Goal: Information Seeking & Learning: Find specific page/section

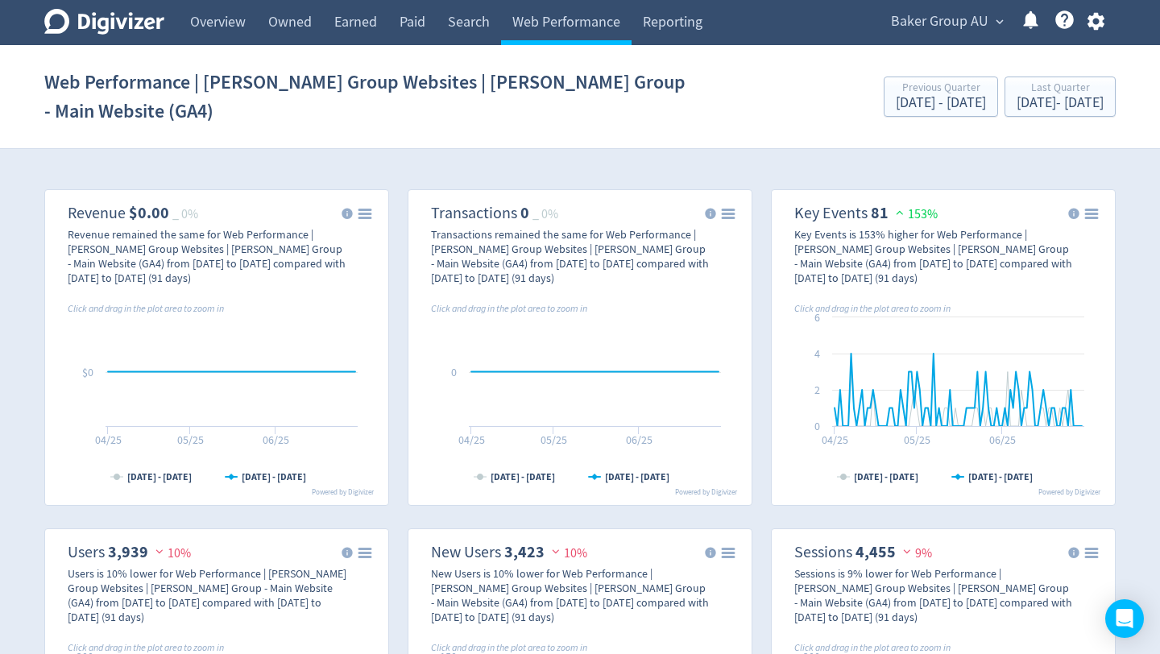
scroll to position [971, 0]
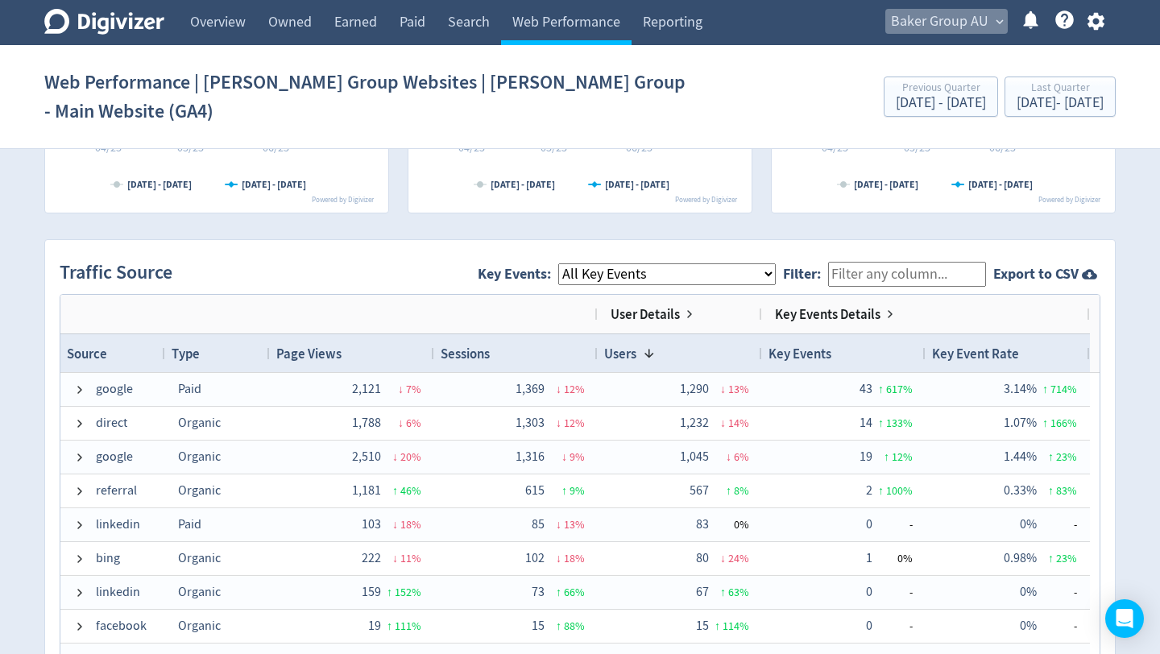
click at [949, 18] on span "Baker Group AU" at bounding box center [939, 22] width 97 height 26
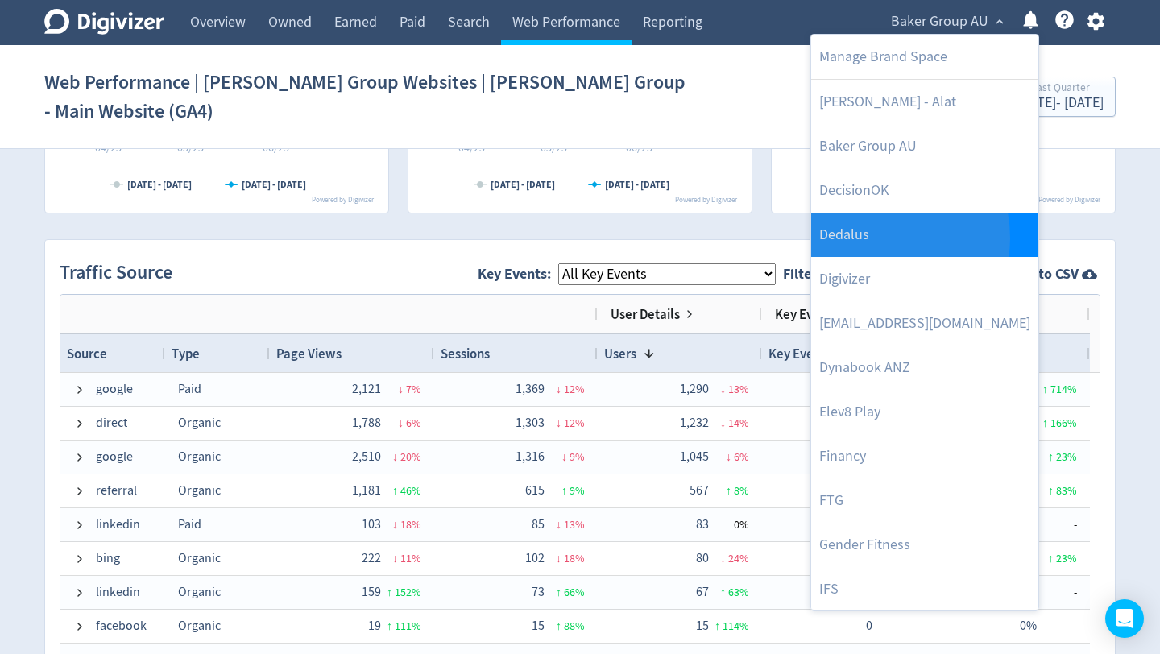
click at [873, 238] on link "Dedalus" at bounding box center [924, 235] width 227 height 44
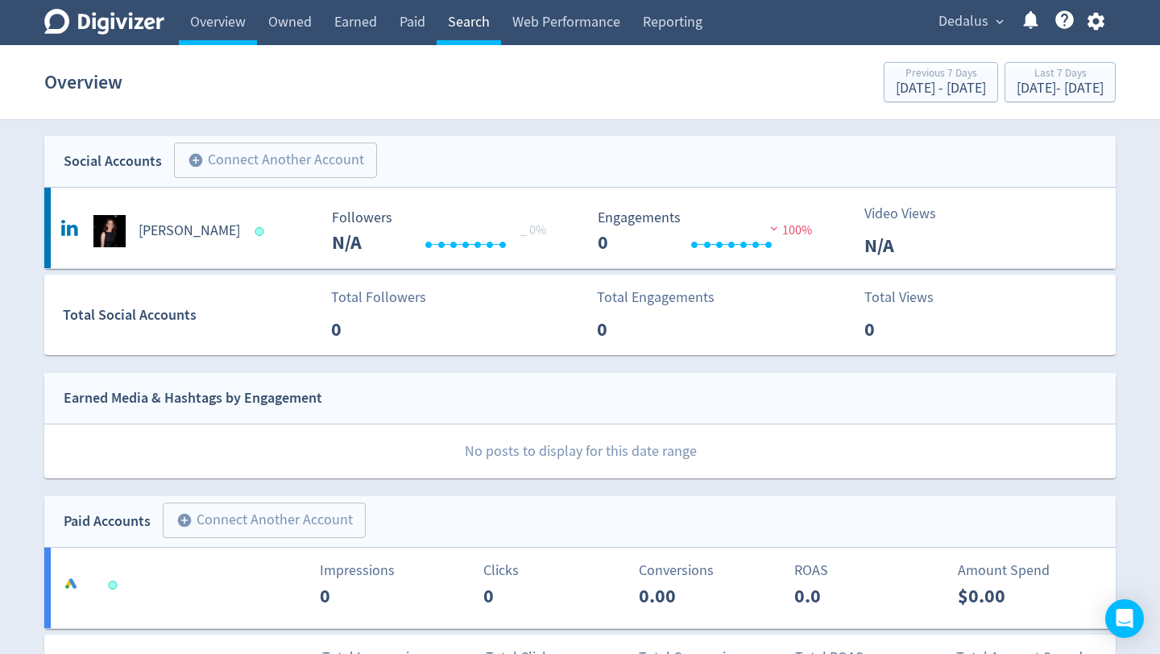
click at [467, 23] on link "Search" at bounding box center [469, 22] width 64 height 45
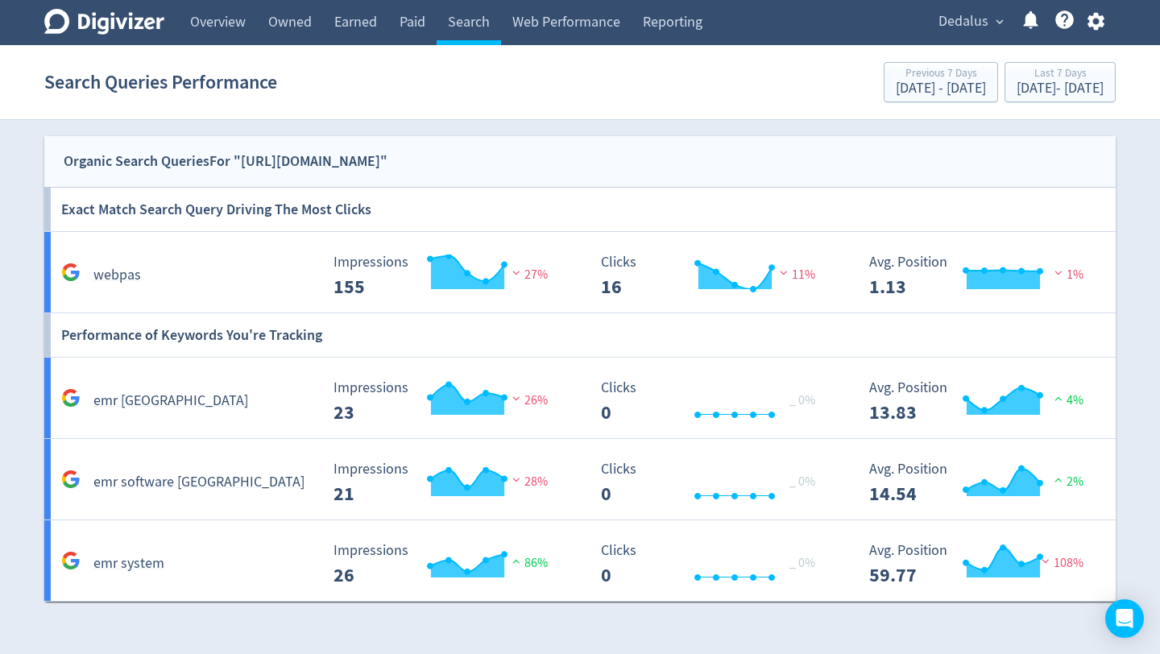
click at [1138, 513] on div "Digivizer Logo [PERSON_NAME] Logo Overview Owned Earned Paid Search Web Perform…" at bounding box center [580, 301] width 1160 height 602
click at [1149, 225] on div "Digivizer Logo [PERSON_NAME] Logo Overview Owned Earned Paid Search Web Perform…" at bounding box center [580, 301] width 1160 height 602
click at [982, 14] on span "Dedalus" at bounding box center [964, 22] width 50 height 26
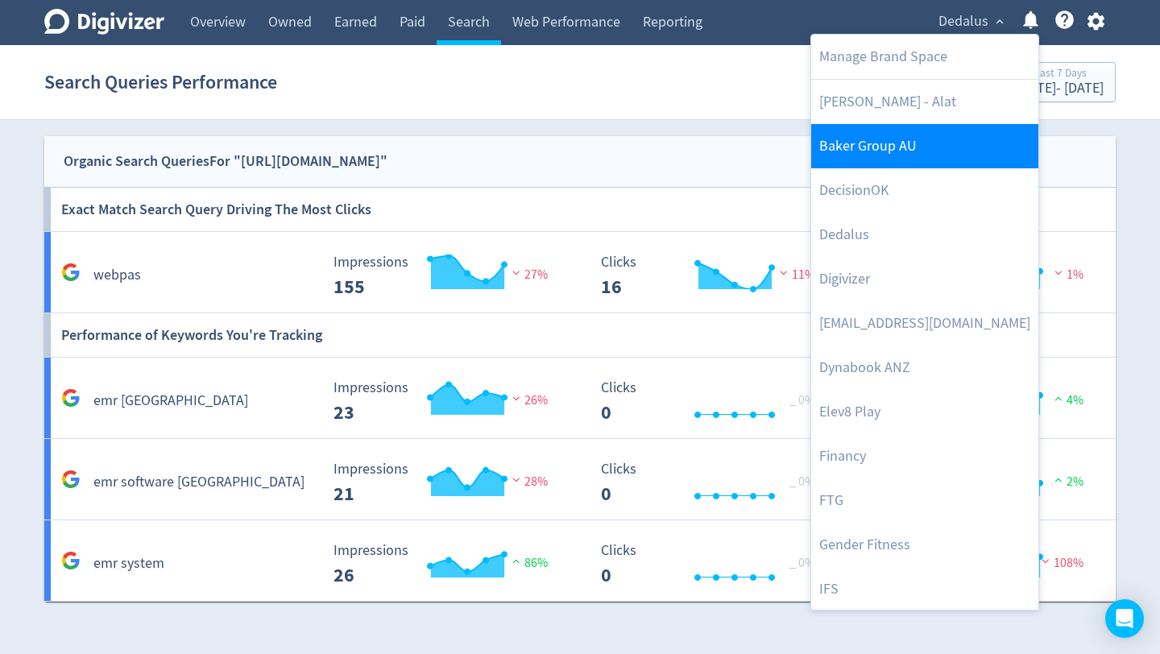
click at [900, 140] on link "Baker Group AU" at bounding box center [924, 146] width 227 height 44
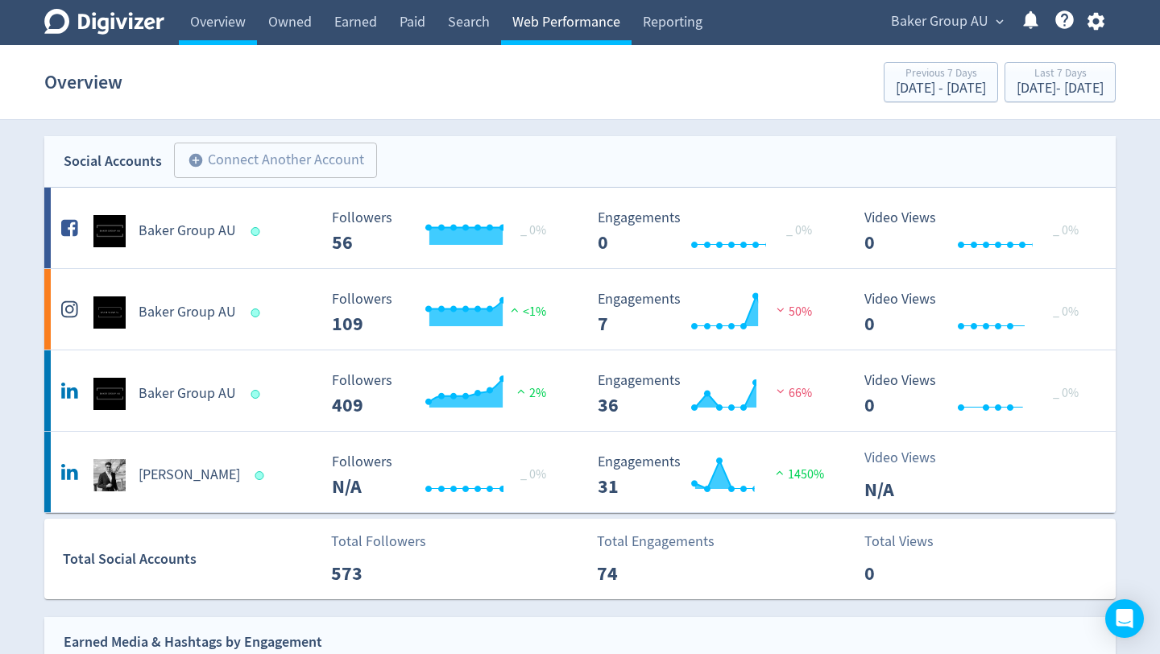
click at [567, 36] on link "Web Performance" at bounding box center [566, 22] width 131 height 45
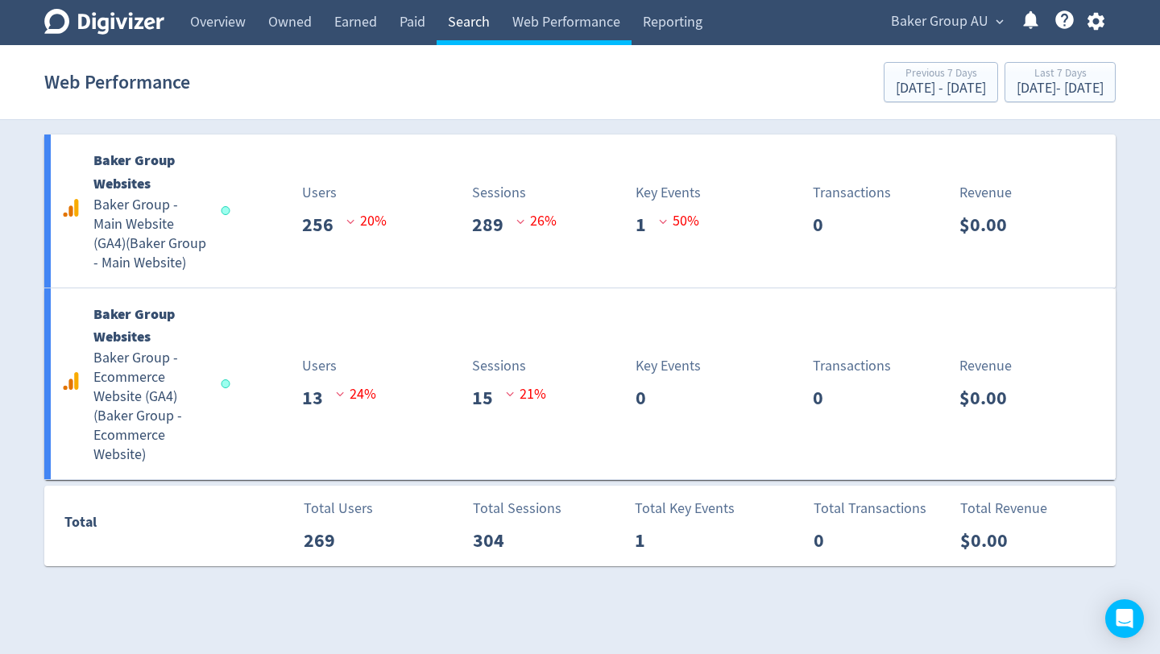
click at [450, 29] on link "Search" at bounding box center [469, 22] width 64 height 45
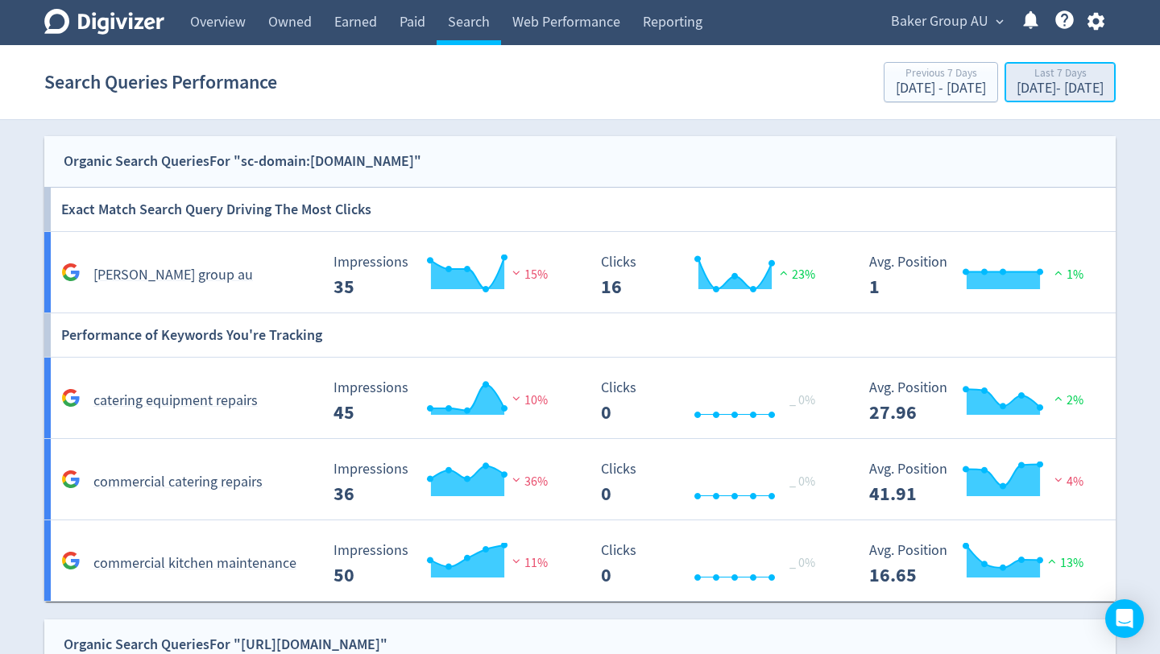
click at [1037, 81] on div "[DATE] - [DATE]" at bounding box center [1060, 88] width 87 height 15
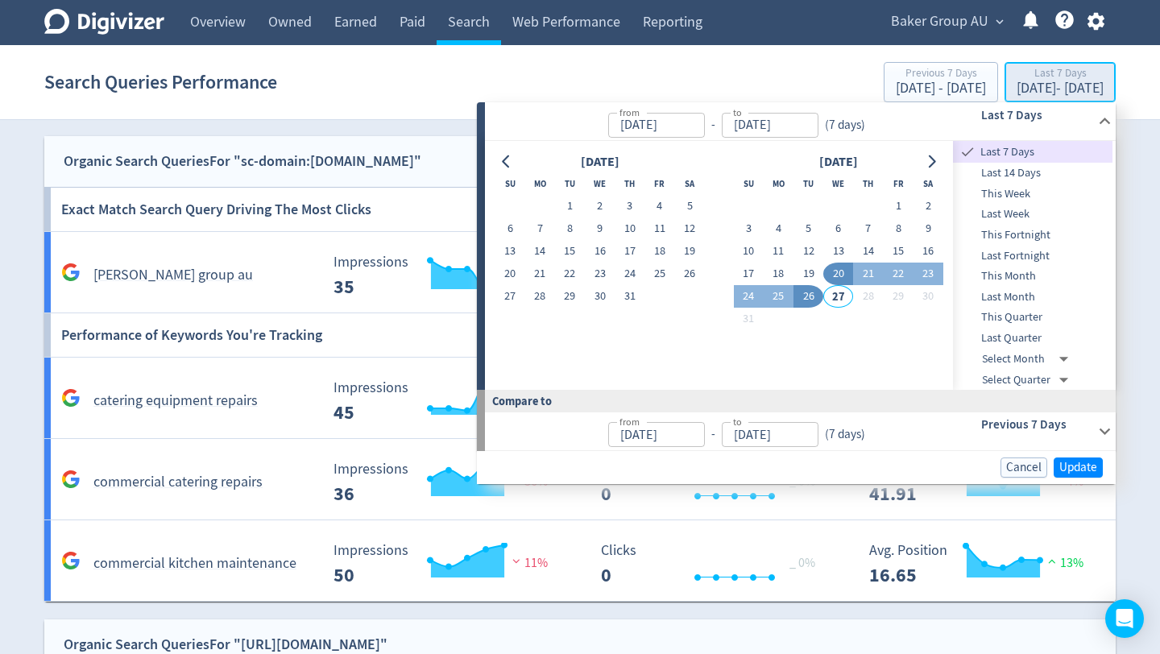
type input "[DATE]"
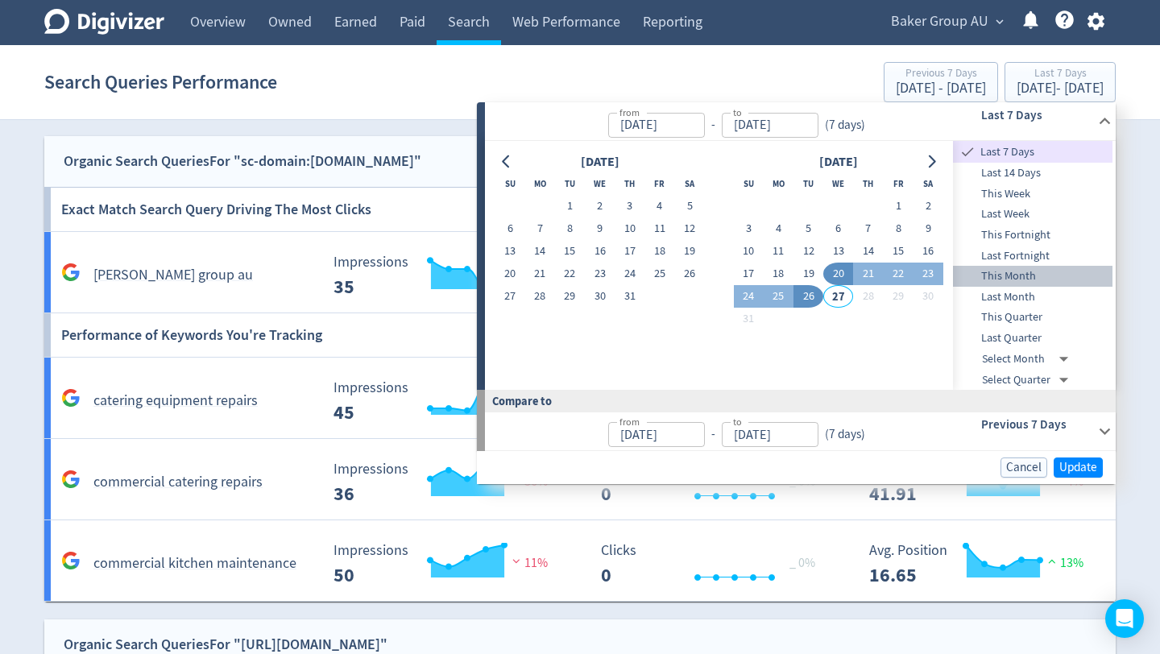
click at [1015, 276] on span "This Month" at bounding box center [1033, 276] width 160 height 18
type input "[DATE]"
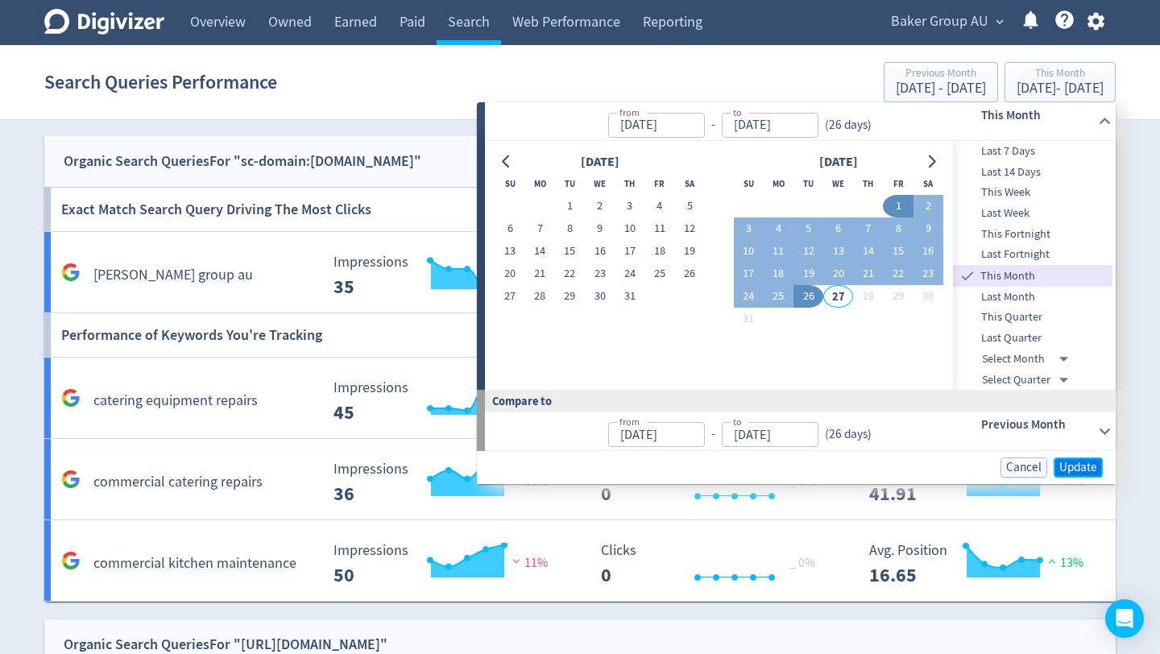
click at [1067, 463] on span "Update" at bounding box center [1078, 468] width 38 height 12
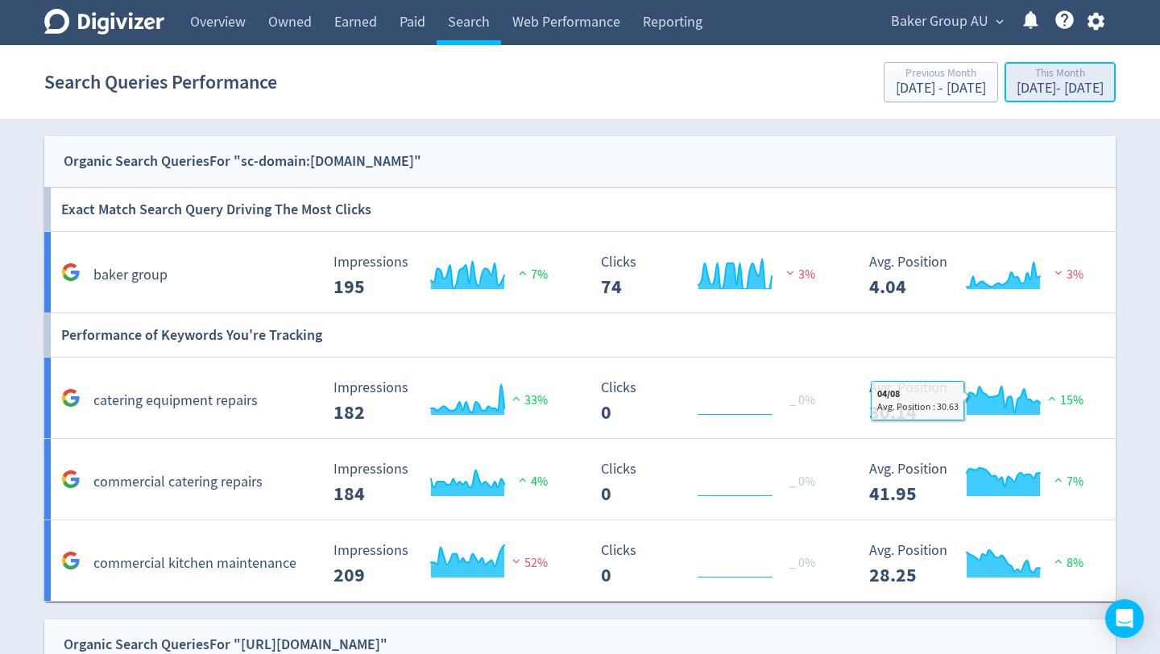
click at [1049, 76] on div "This Month" at bounding box center [1060, 75] width 87 height 14
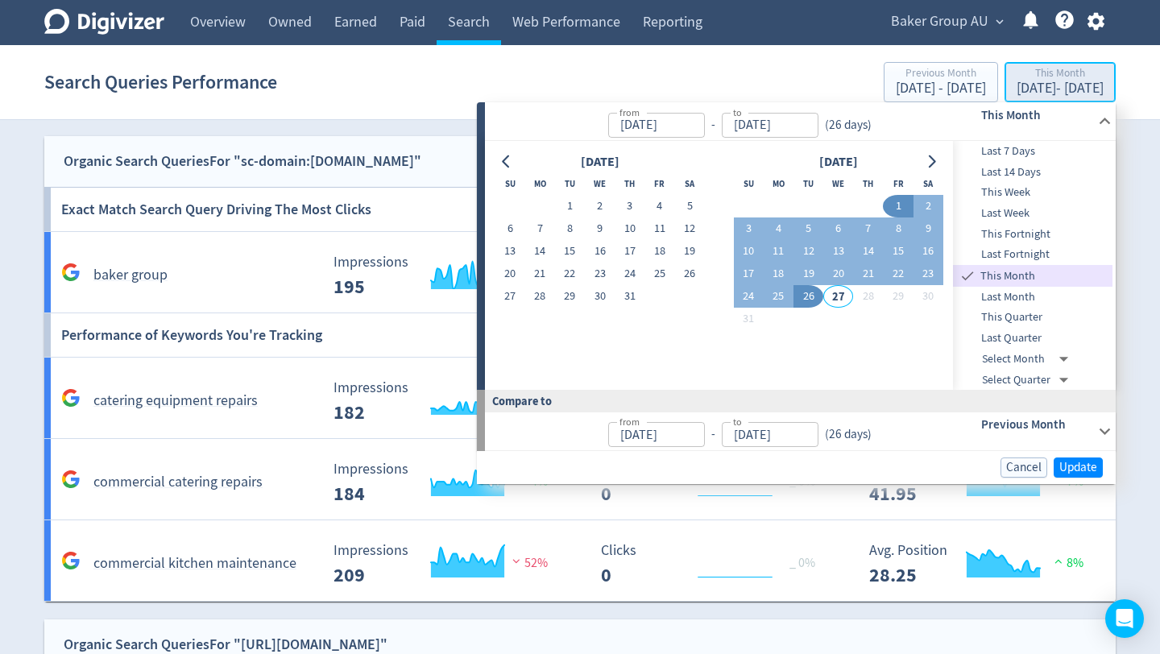
type input "[DATE]"
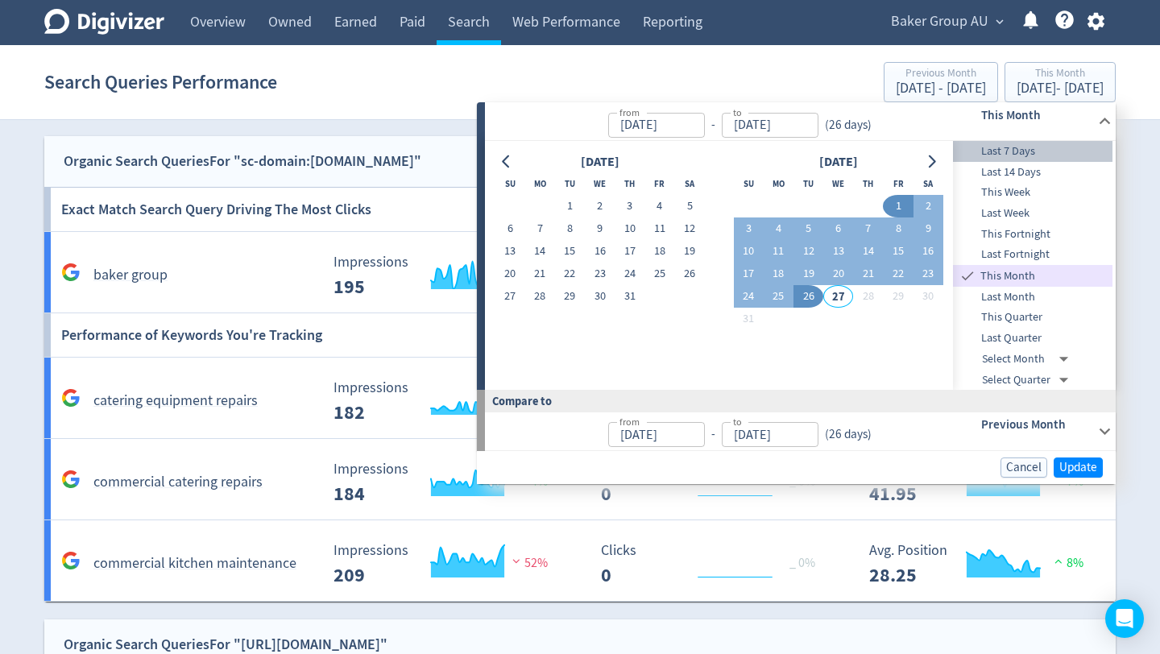
click at [1024, 146] on span "Last 7 Days" at bounding box center [1033, 152] width 160 height 18
type input "[DATE]"
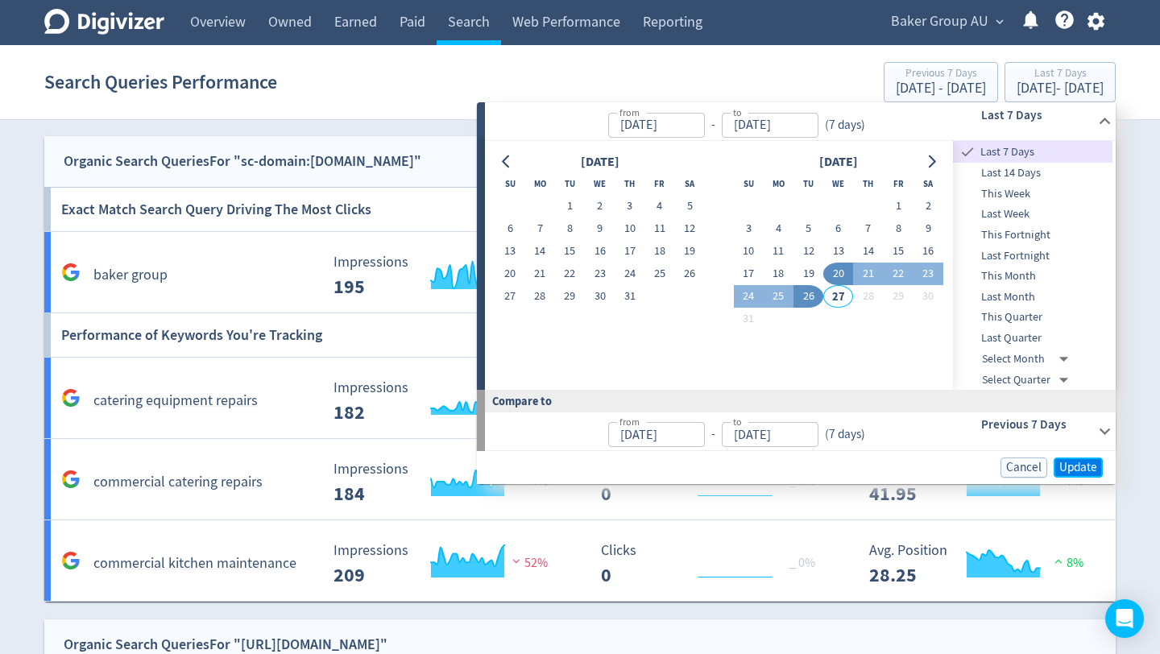
click at [1074, 469] on span "Update" at bounding box center [1078, 468] width 38 height 12
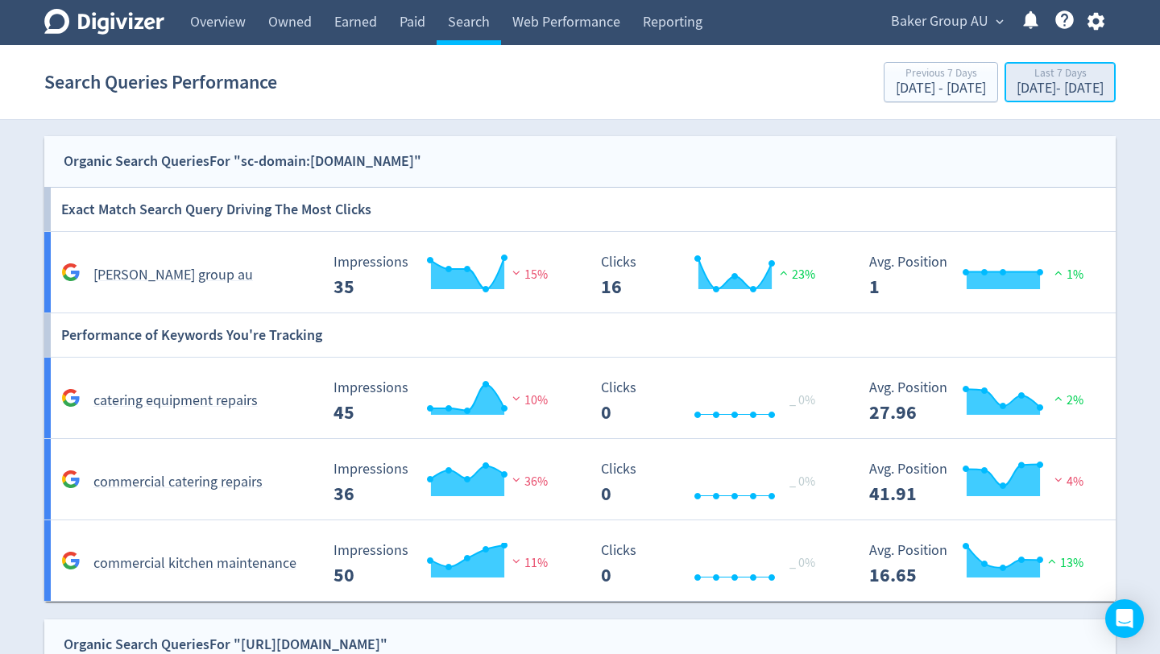
click at [1037, 90] on div "[DATE] - [DATE]" at bounding box center [1060, 88] width 87 height 15
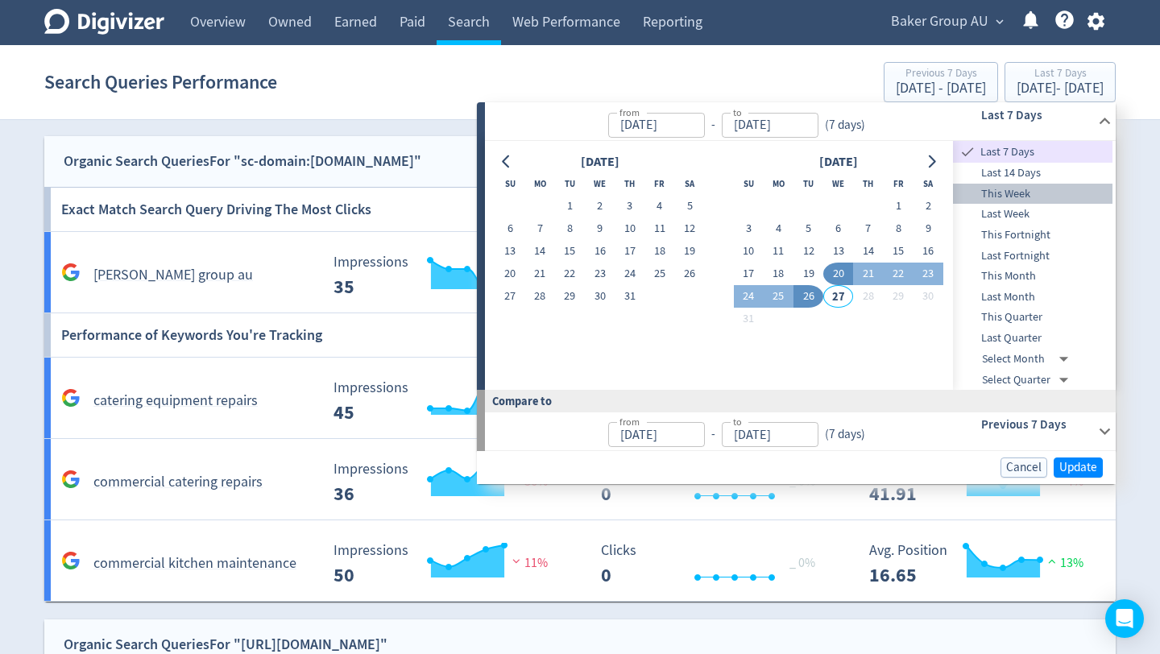
click at [1038, 197] on span "This Week" at bounding box center [1033, 194] width 160 height 18
type input "[DATE]"
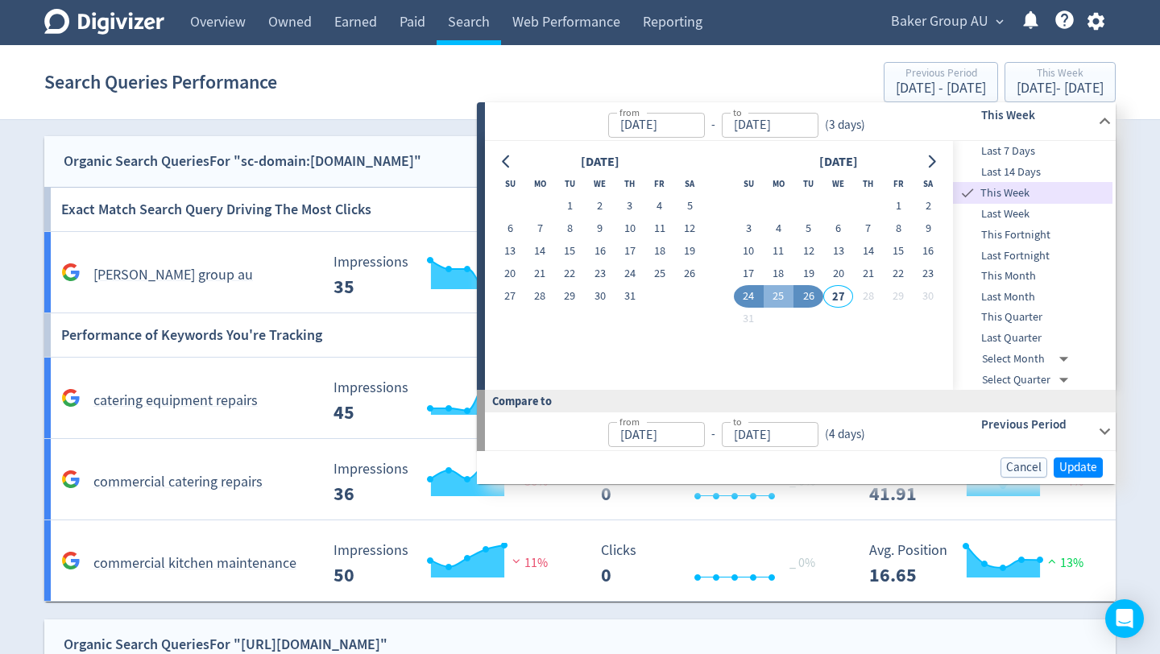
click at [1030, 157] on span "Last 7 Days" at bounding box center [1033, 152] width 160 height 18
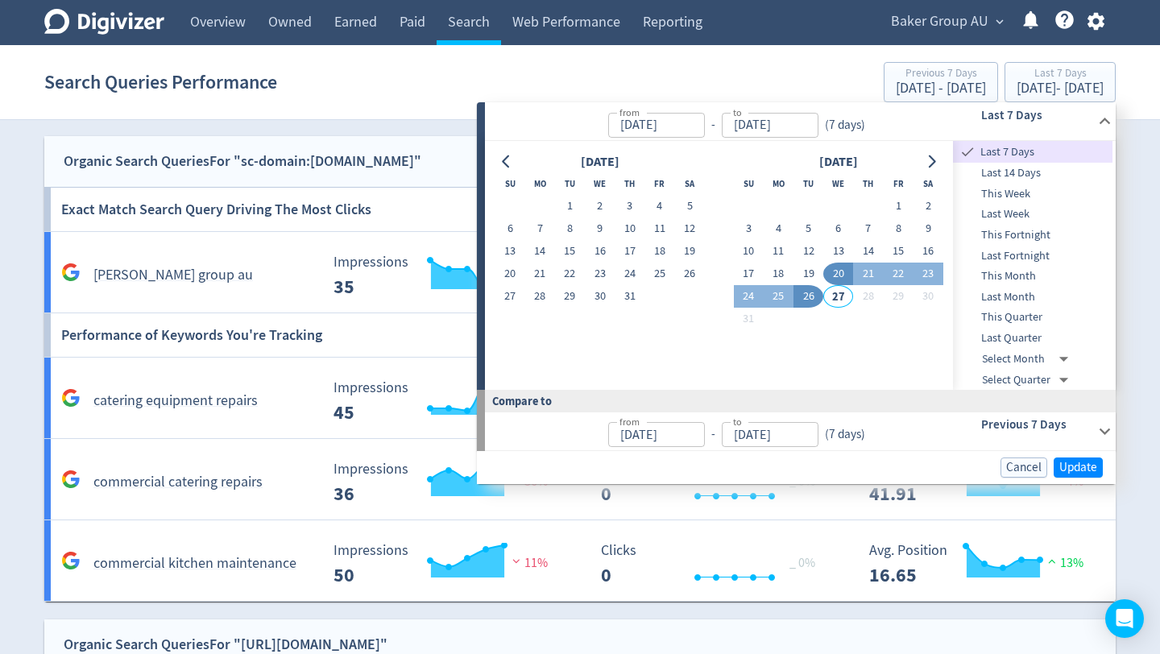
type input "[DATE]"
click at [915, 381] on div "[DATE] Su Mo Tu We Th Fr Sa 1 2 3 4 5 6 7 8 9 10 11 12 13 14 15 16 17 18 19 20 …" at bounding box center [719, 265] width 468 height 249
click at [1085, 458] on button "Update" at bounding box center [1078, 468] width 49 height 20
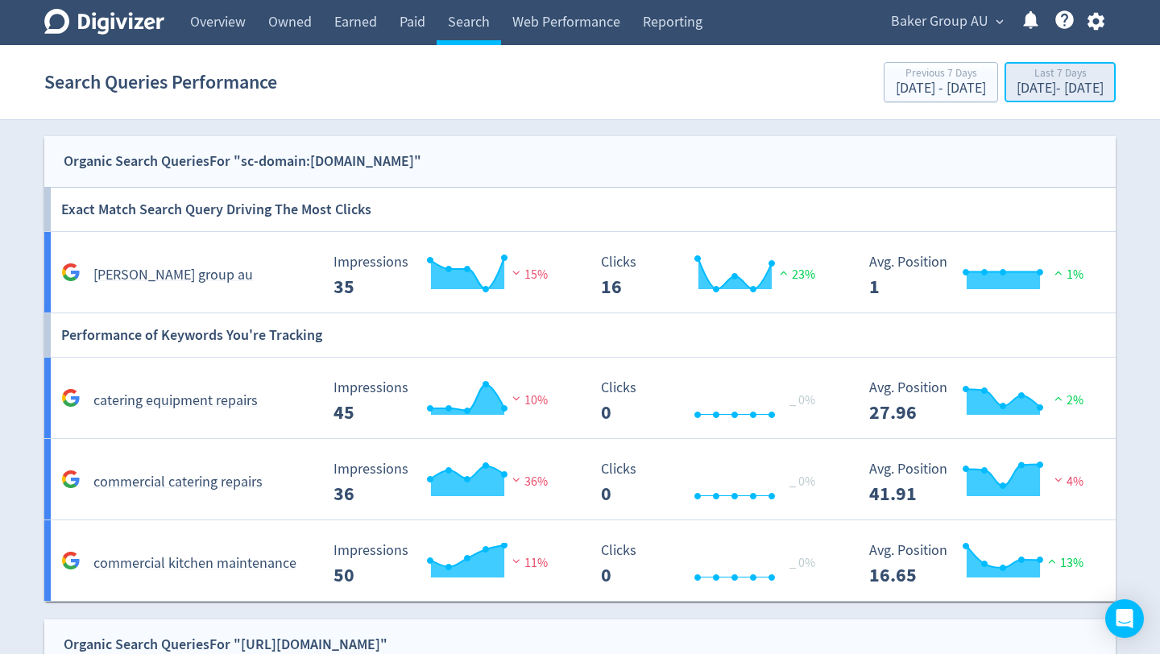
click at [1061, 85] on div "[DATE] - [DATE]" at bounding box center [1060, 88] width 87 height 15
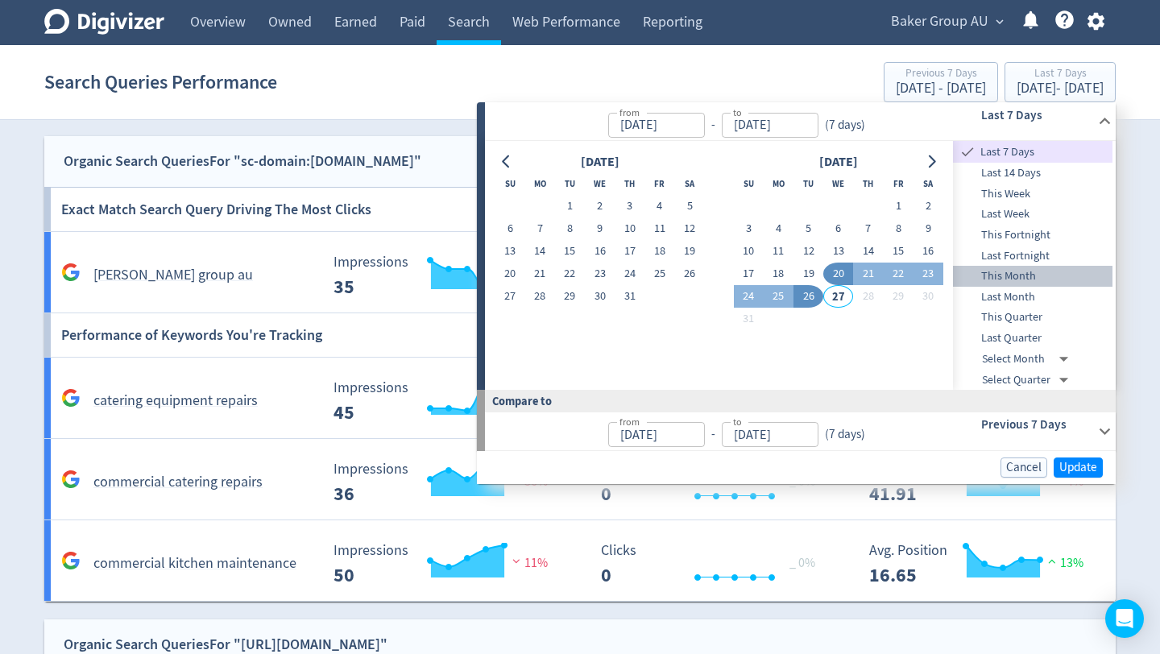
click at [1018, 271] on span "This Month" at bounding box center [1033, 276] width 160 height 18
type input "[DATE]"
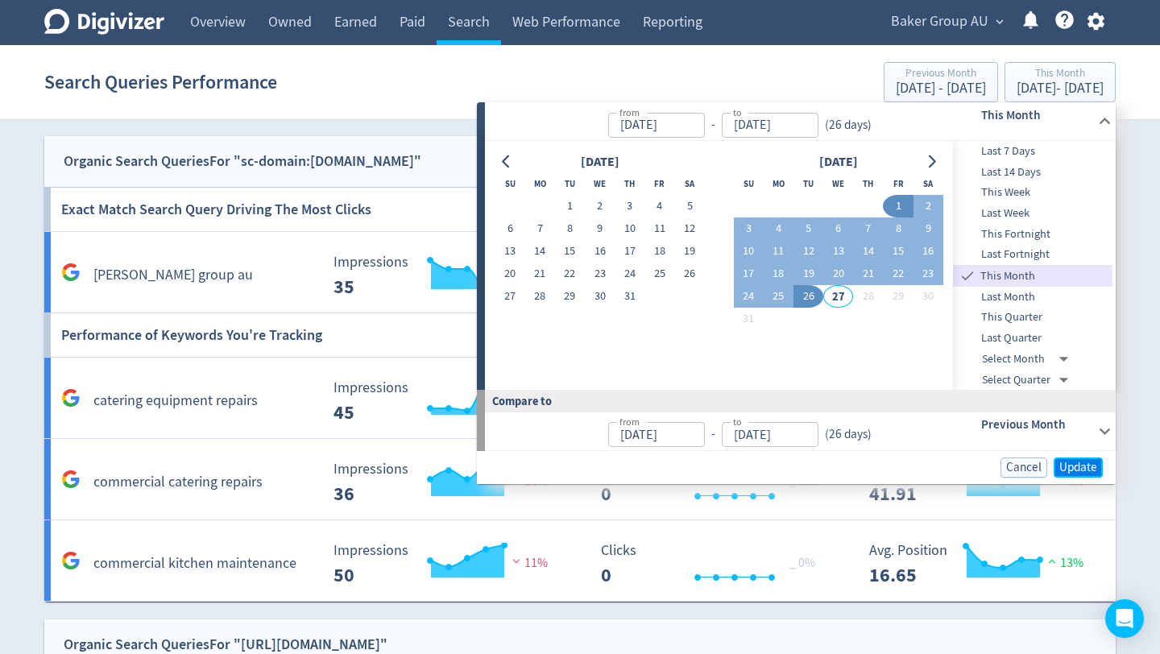
click at [1086, 462] on span "Update" at bounding box center [1078, 468] width 38 height 12
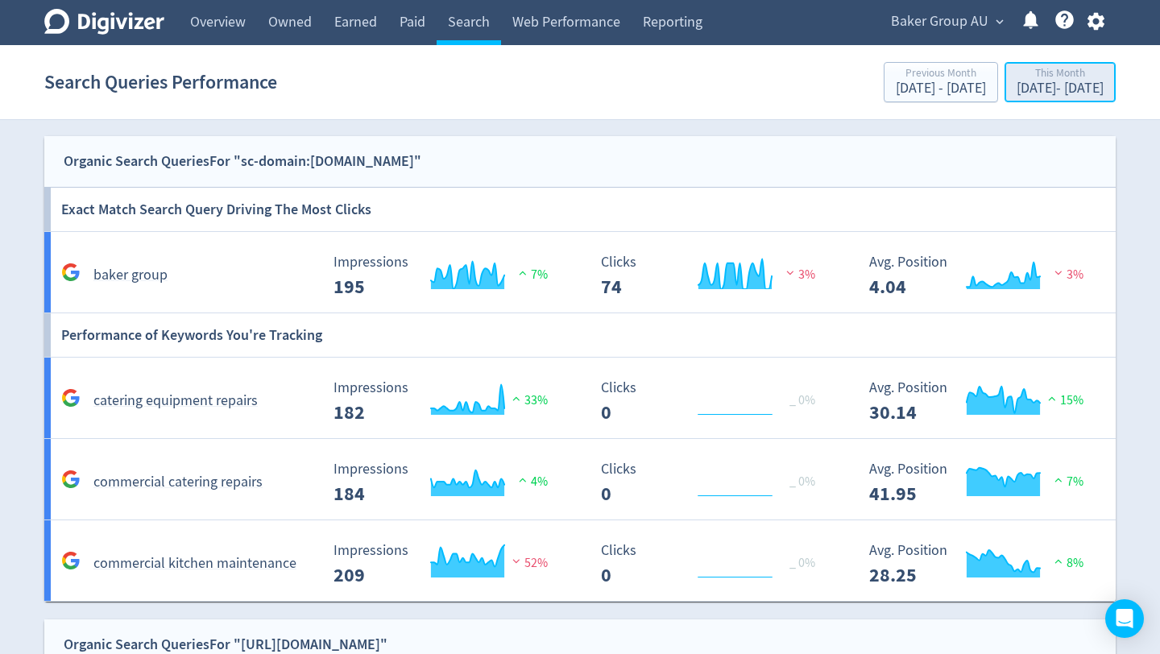
click at [1030, 85] on div "[DATE] - [DATE]" at bounding box center [1060, 88] width 87 height 15
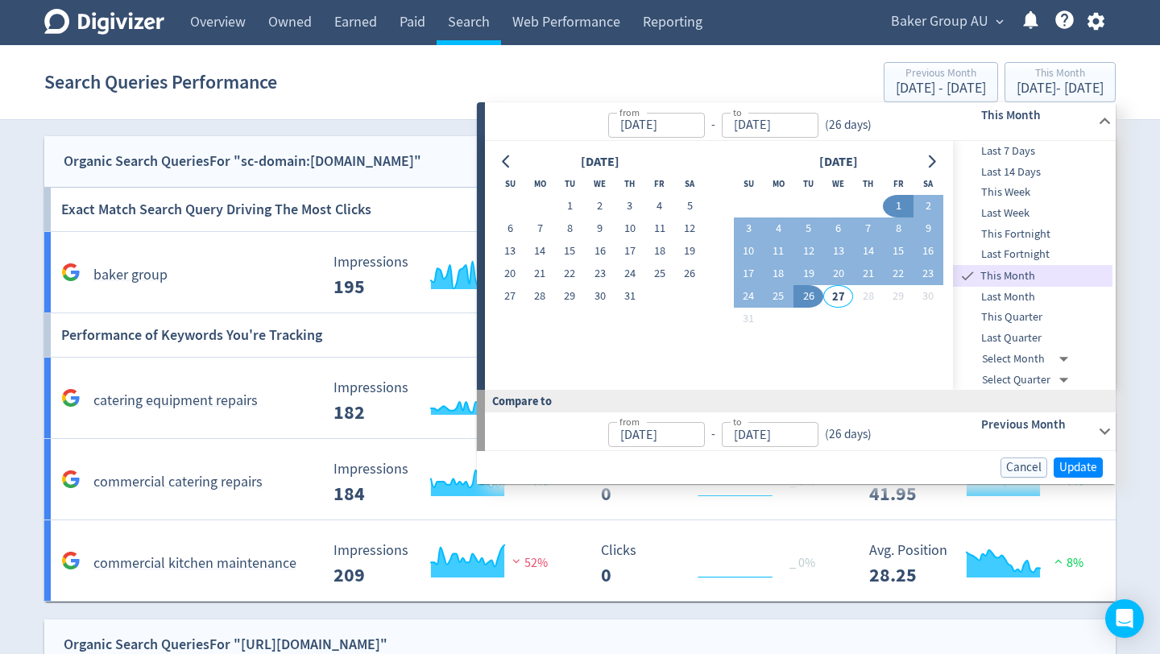
click at [1028, 313] on span "This Quarter" at bounding box center [1033, 318] width 160 height 18
type input "[DATE]"
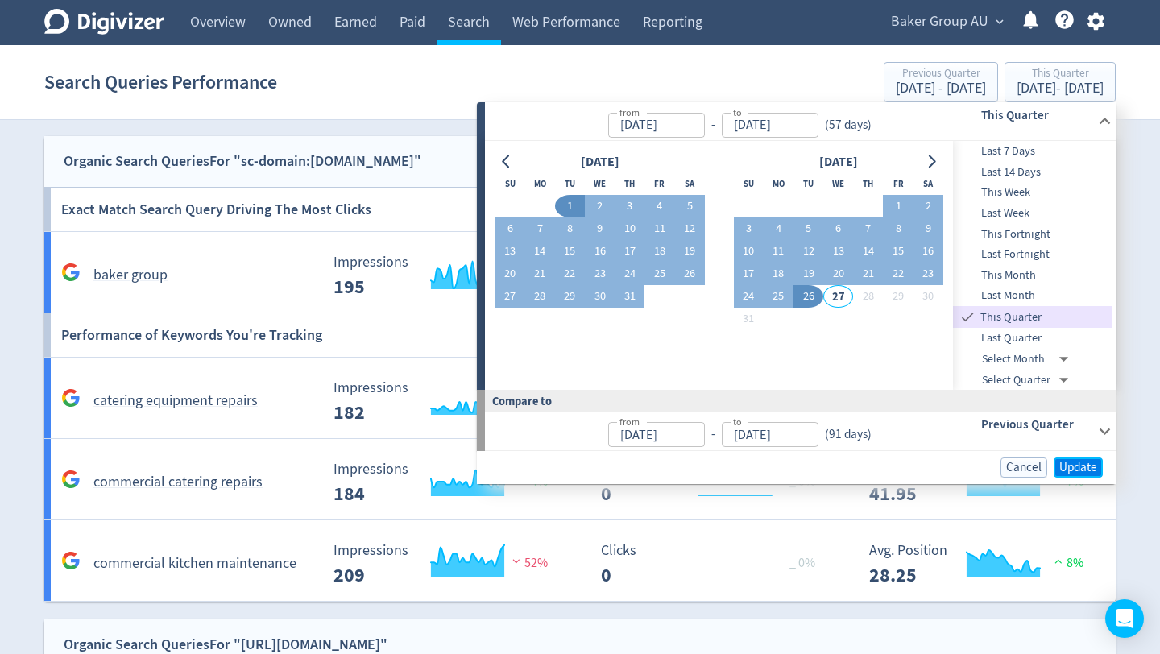
click at [1088, 465] on span "Update" at bounding box center [1078, 468] width 38 height 12
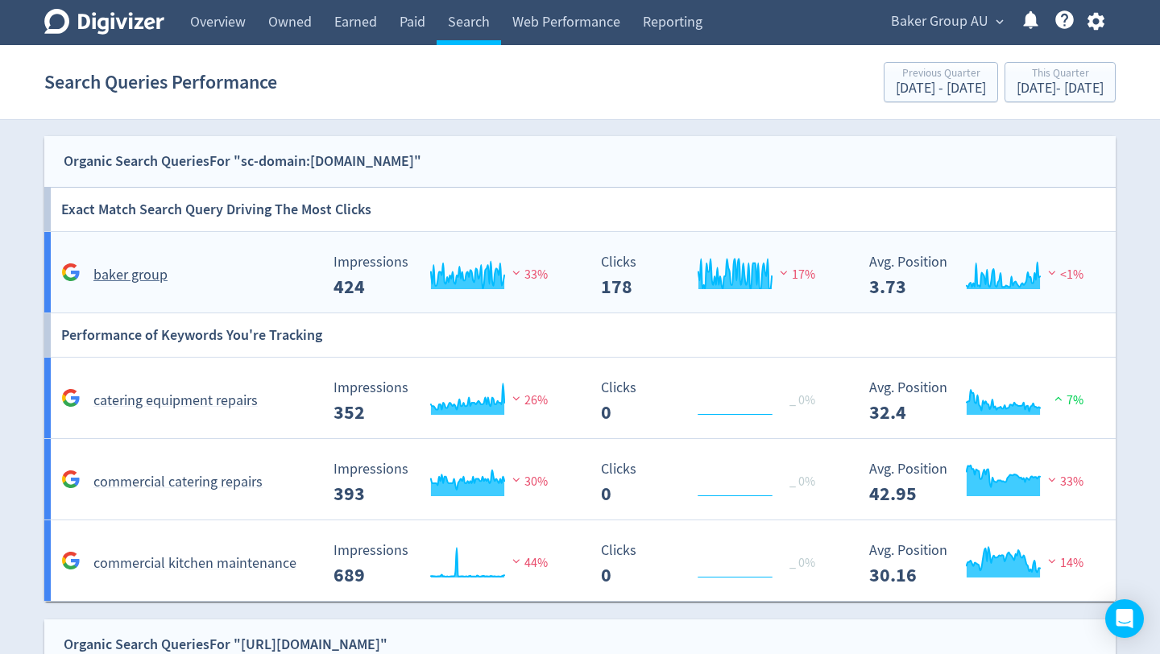
click at [243, 281] on div "baker group" at bounding box center [188, 275] width 262 height 25
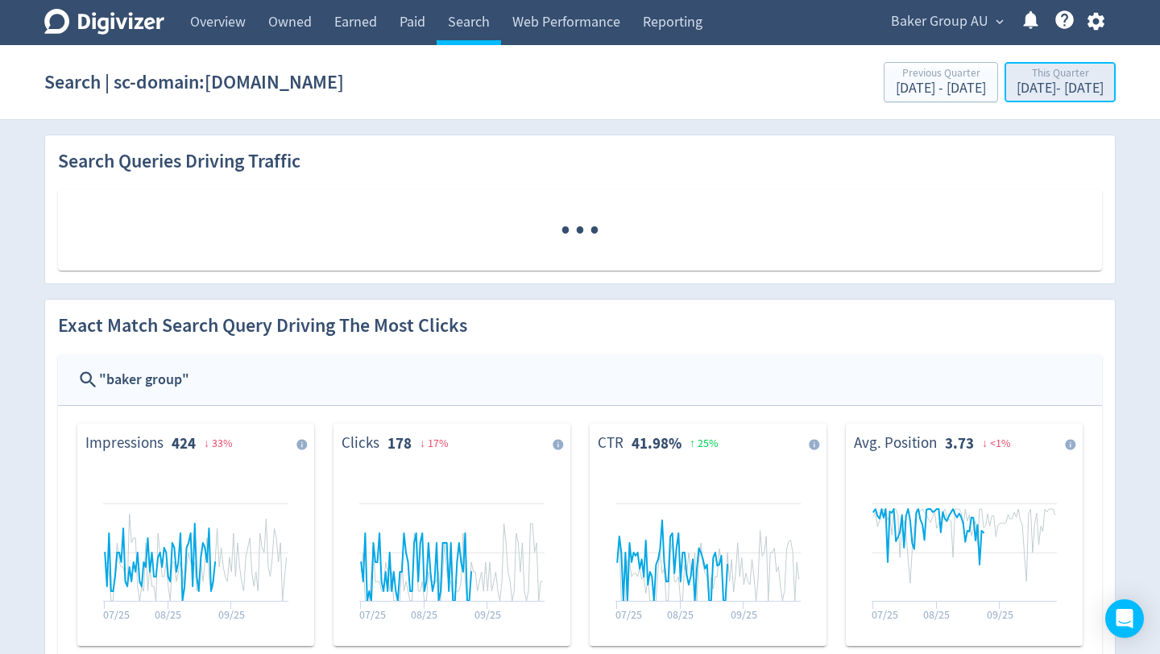
click at [1021, 85] on div "[DATE] - [DATE]" at bounding box center [1060, 88] width 87 height 15
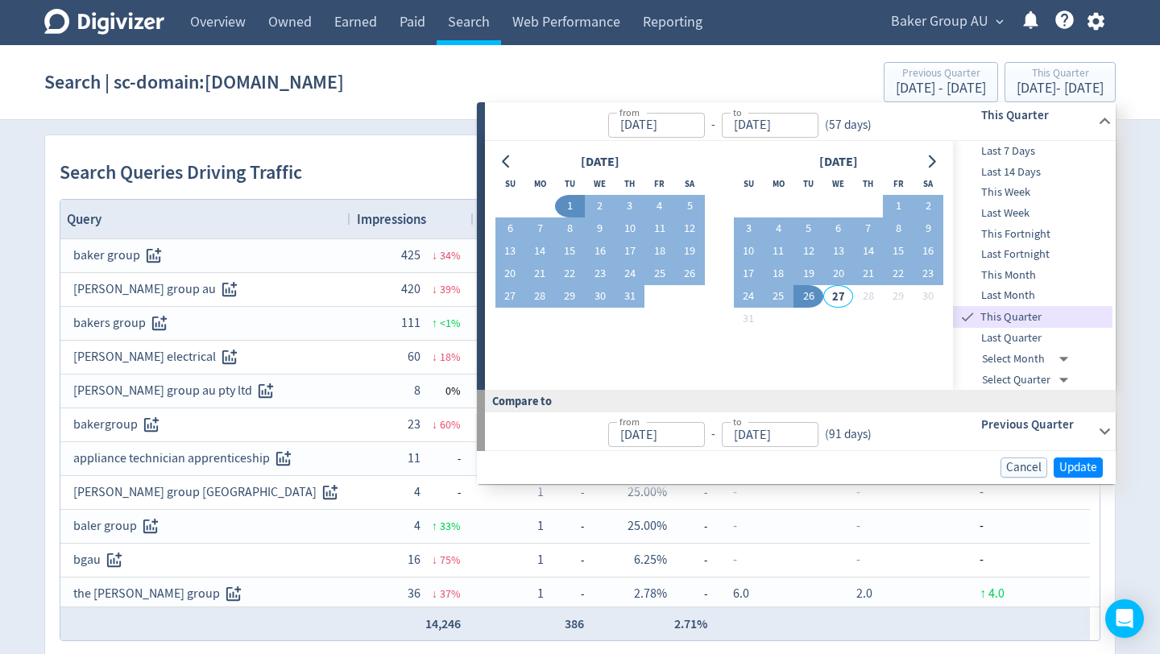
click at [1024, 155] on span "Last 7 Days" at bounding box center [1033, 152] width 160 height 18
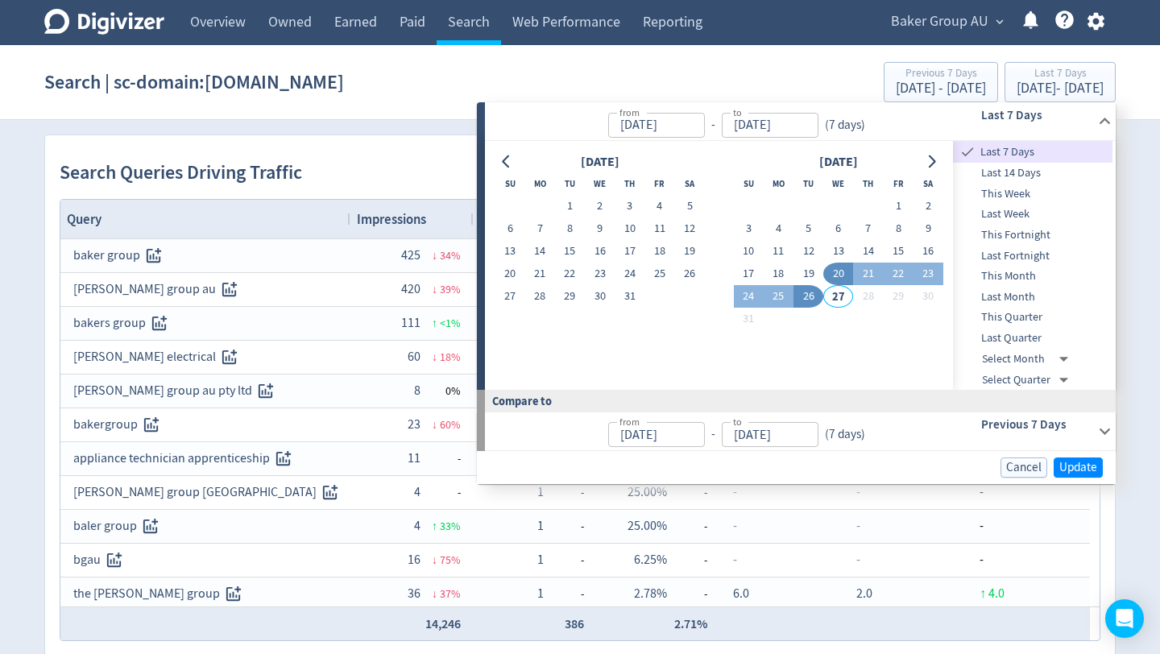
type input "[DATE]"
click at [1072, 469] on span "Update" at bounding box center [1078, 468] width 38 height 12
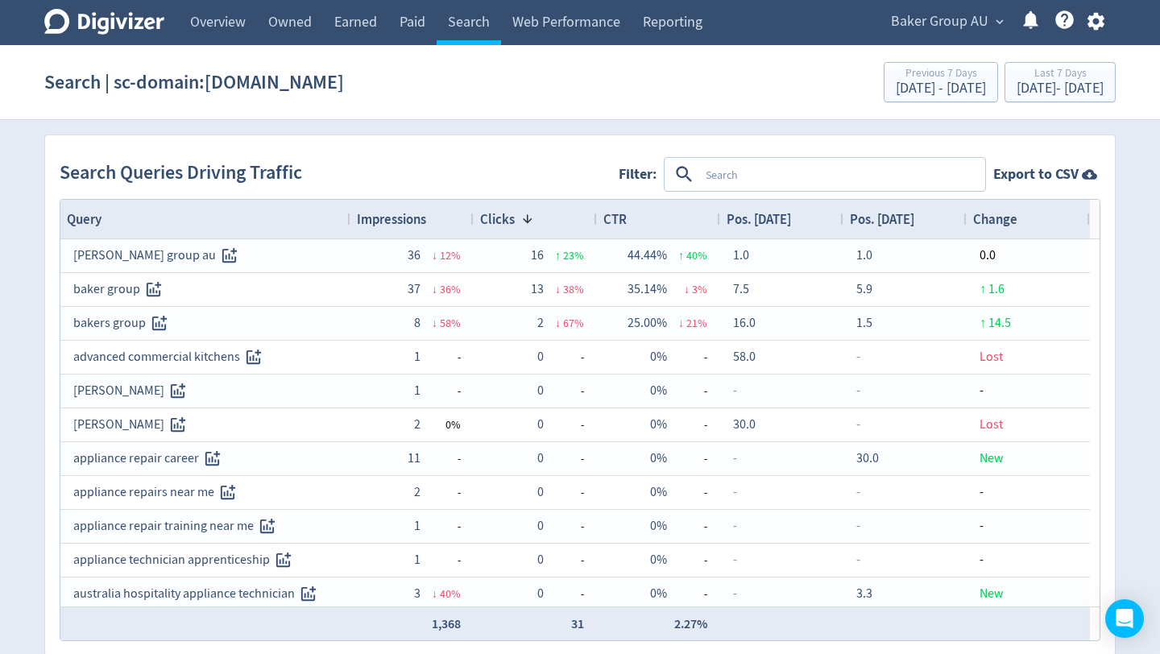
click at [1097, 30] on icon "button" at bounding box center [1095, 22] width 17 height 18
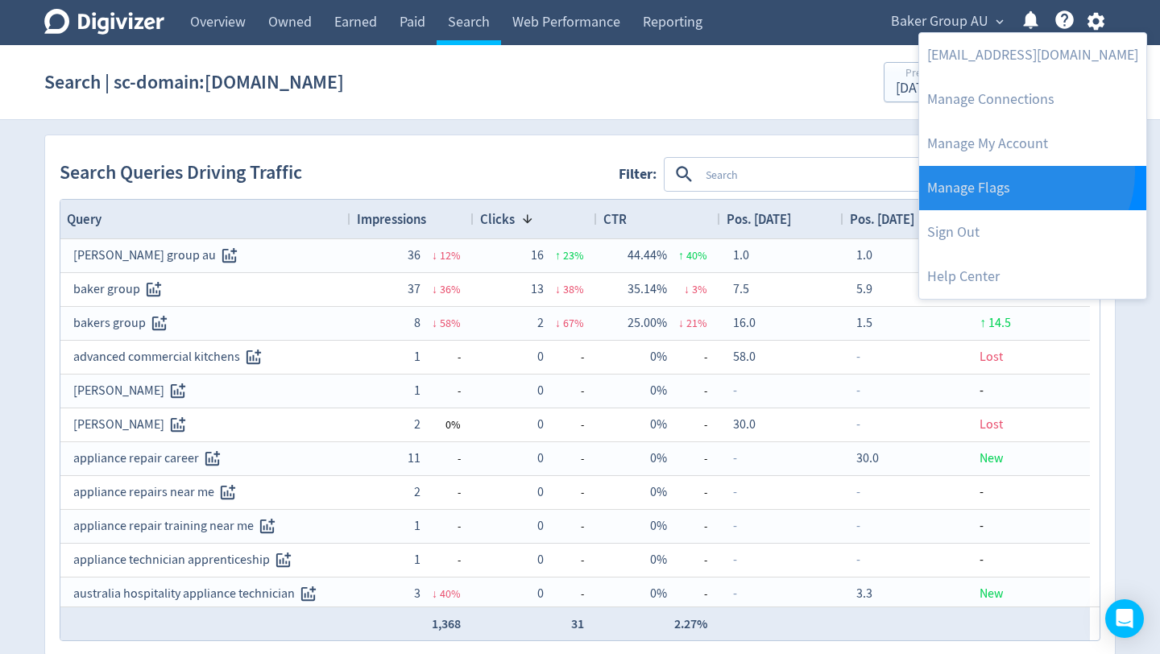
click at [1023, 172] on link "Manage Flags" at bounding box center [1032, 188] width 227 height 44
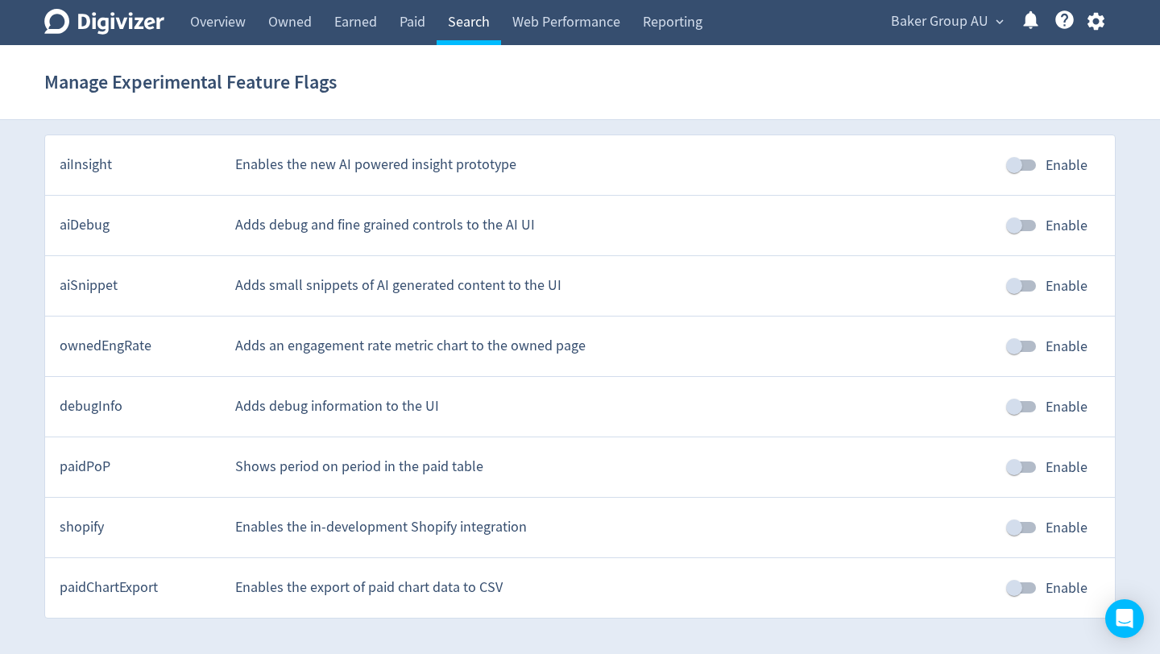
click at [469, 23] on link "Search" at bounding box center [469, 22] width 64 height 45
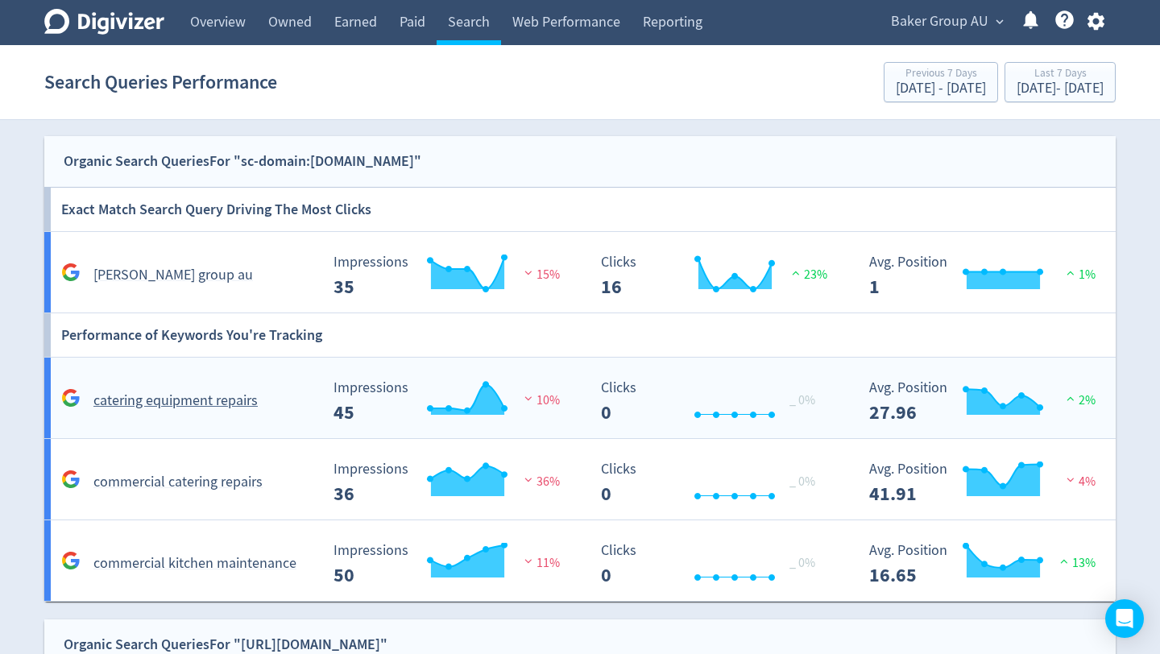
click at [270, 376] on div "catering equipment repairs" at bounding box center [185, 394] width 268 height 38
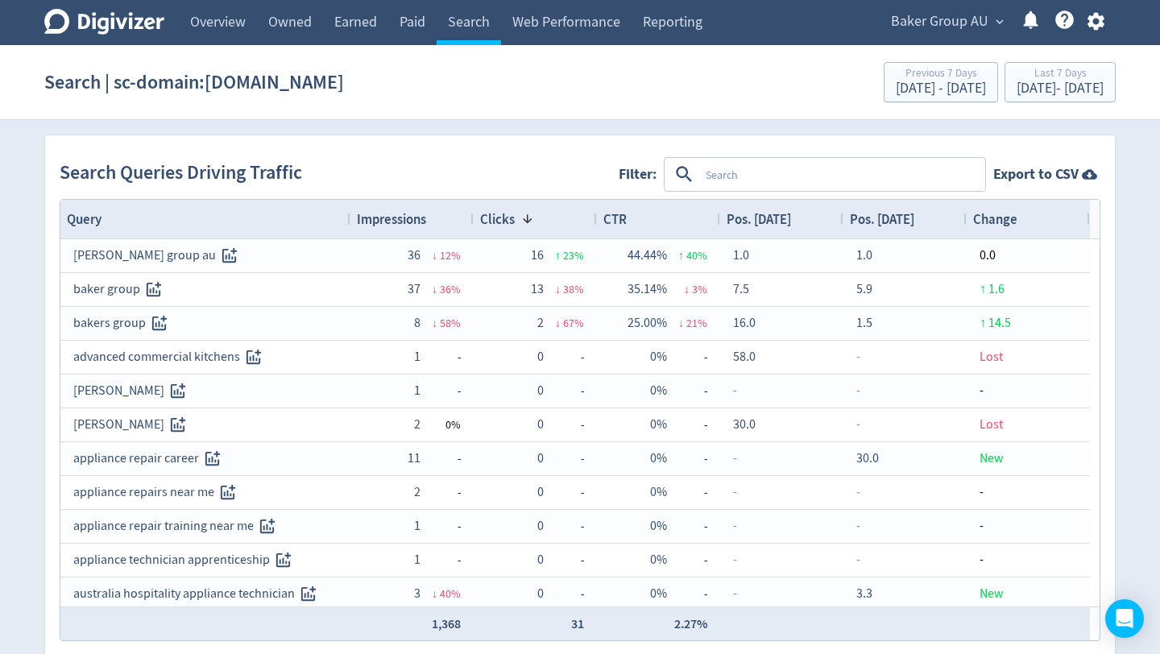
click at [760, 178] on textarea at bounding box center [841, 175] width 284 height 30
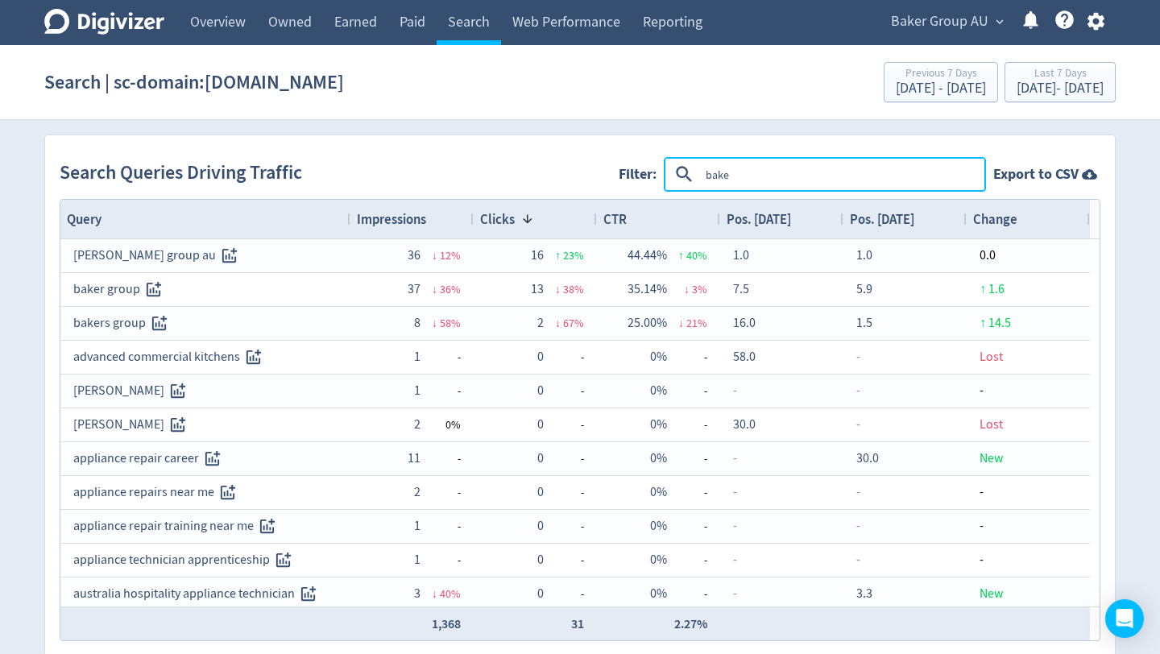
type textarea "[PERSON_NAME]"
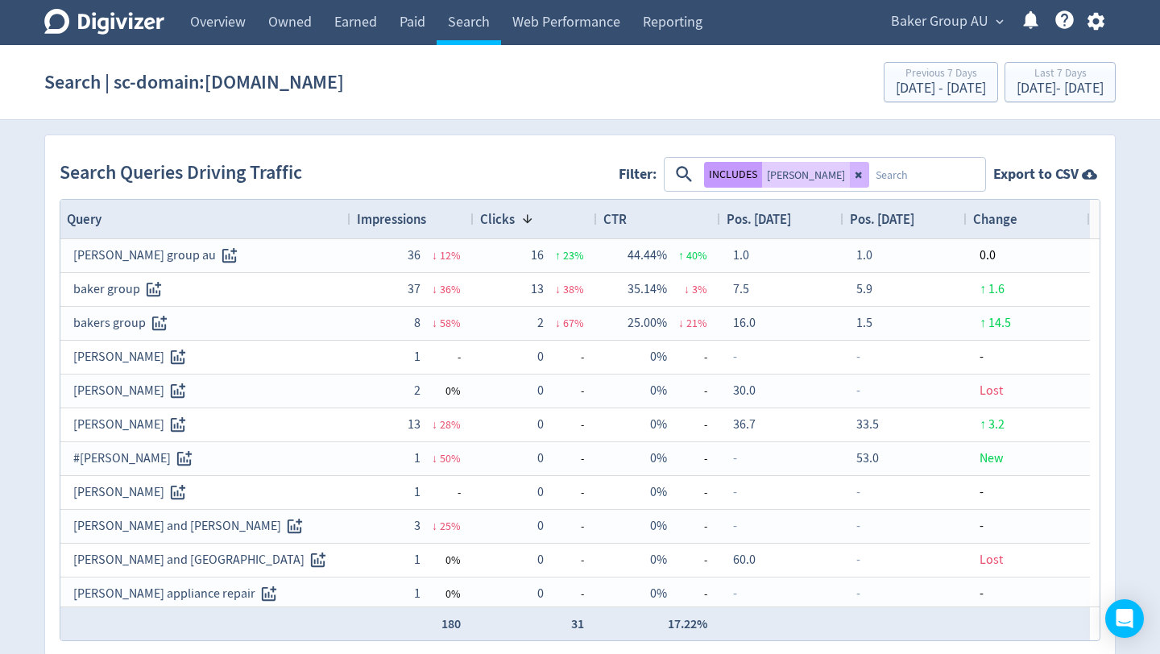
click at [737, 170] on button "INCLUDES" at bounding box center [733, 175] width 58 height 26
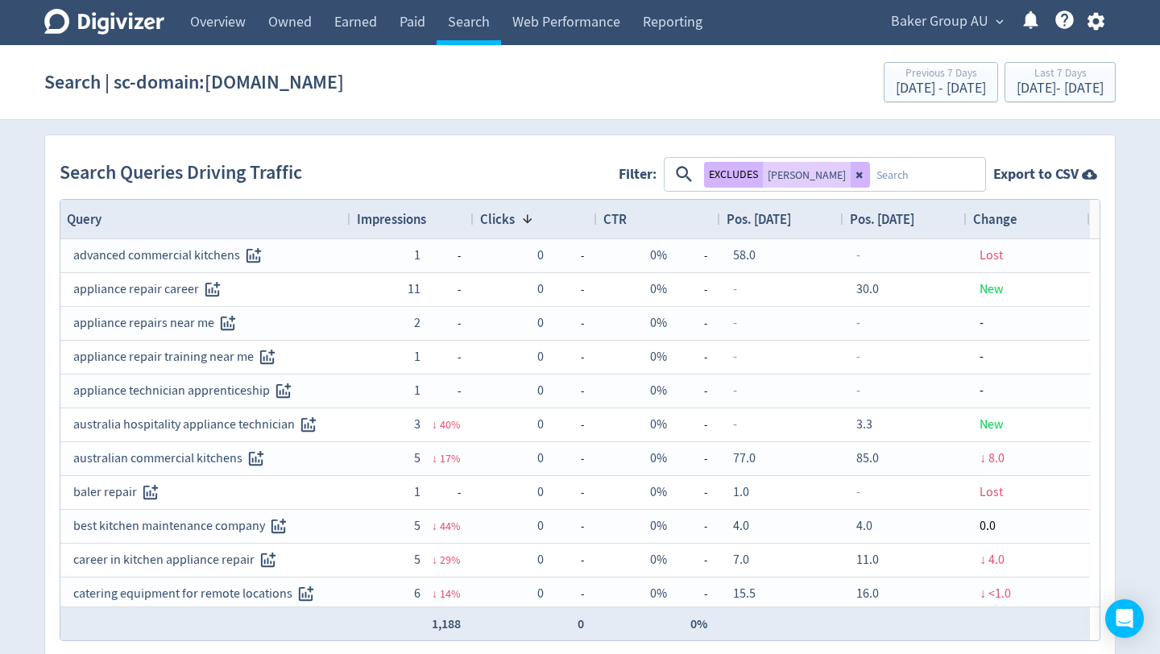
click at [912, 213] on span "Pos. [DATE]" at bounding box center [882, 219] width 64 height 18
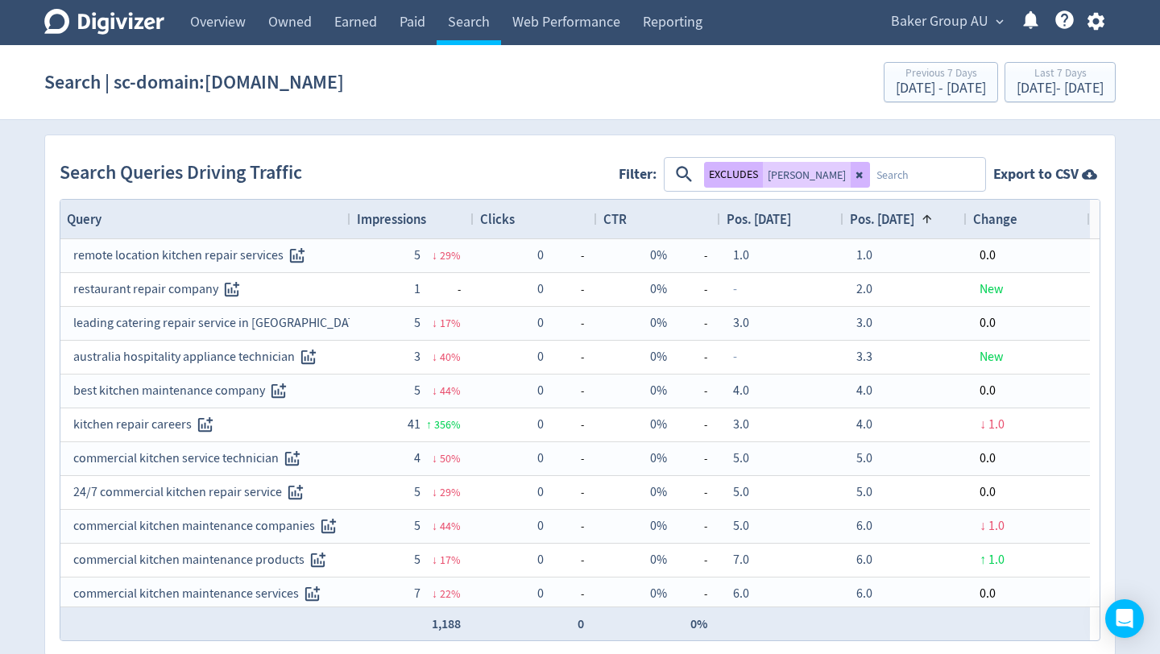
click at [424, 225] on span "Impressions" at bounding box center [391, 219] width 69 height 18
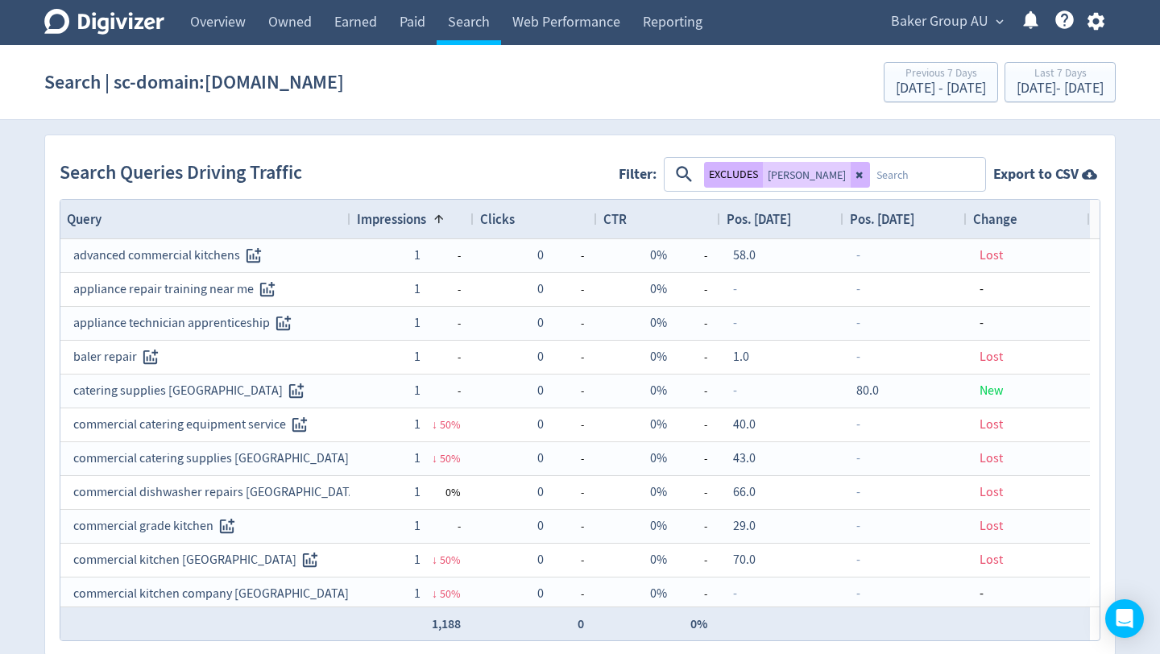
click at [424, 225] on span "Impressions" at bounding box center [391, 219] width 69 height 18
